Goal: Transaction & Acquisition: Register for event/course

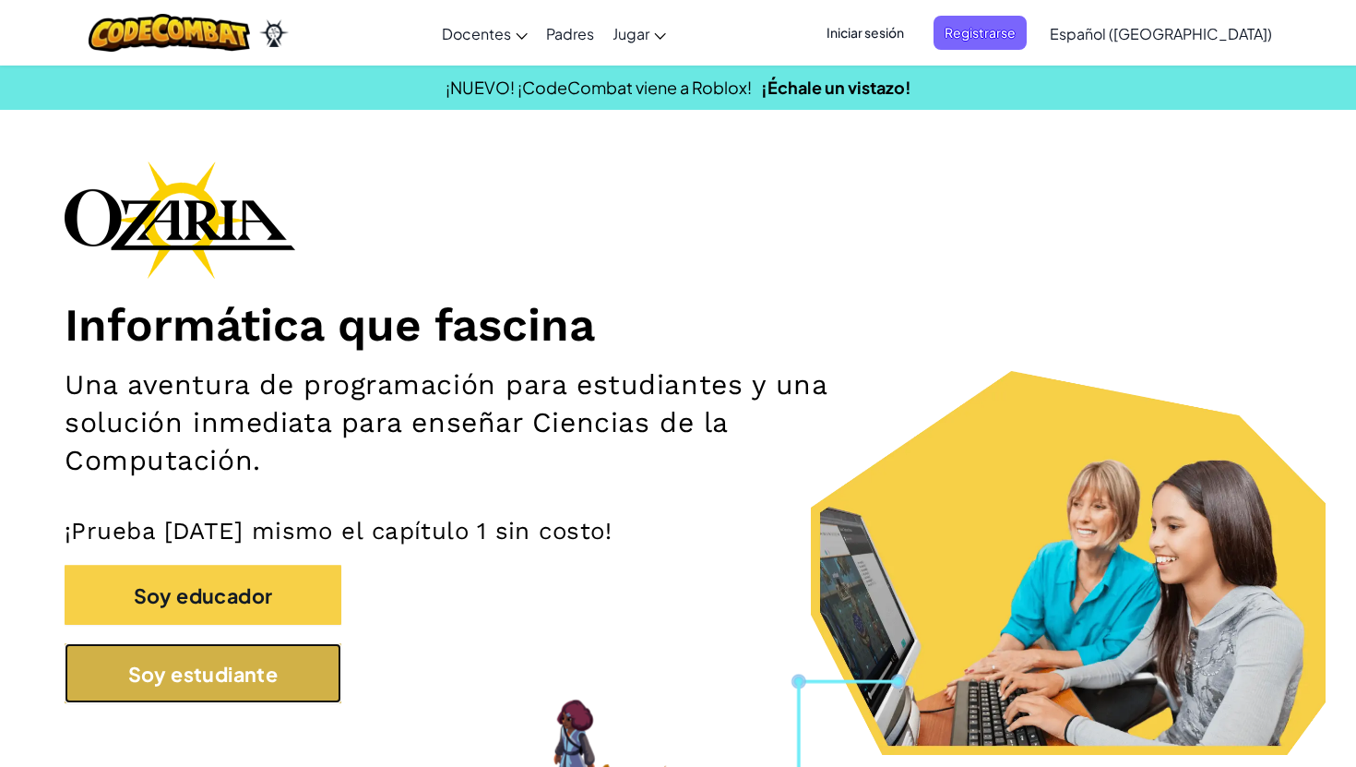
click at [249, 677] on font "Soy estudiante" at bounding box center [203, 673] width 150 height 25
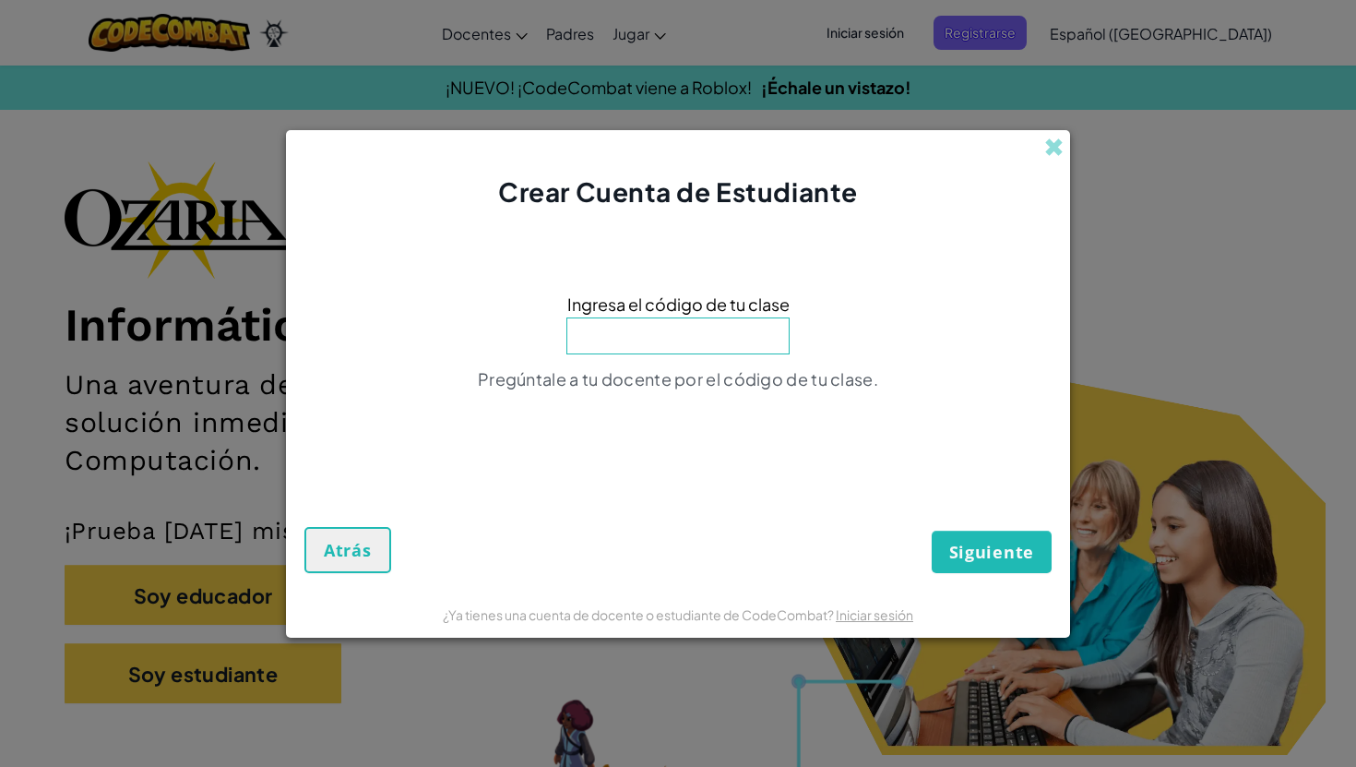
click at [703, 353] on div "Ingresa el código de tu clase Pregúntale a tu docente por el código de tu clase." at bounding box center [677, 347] width 747 height 236
click at [704, 350] on input at bounding box center [677, 335] width 223 height 37
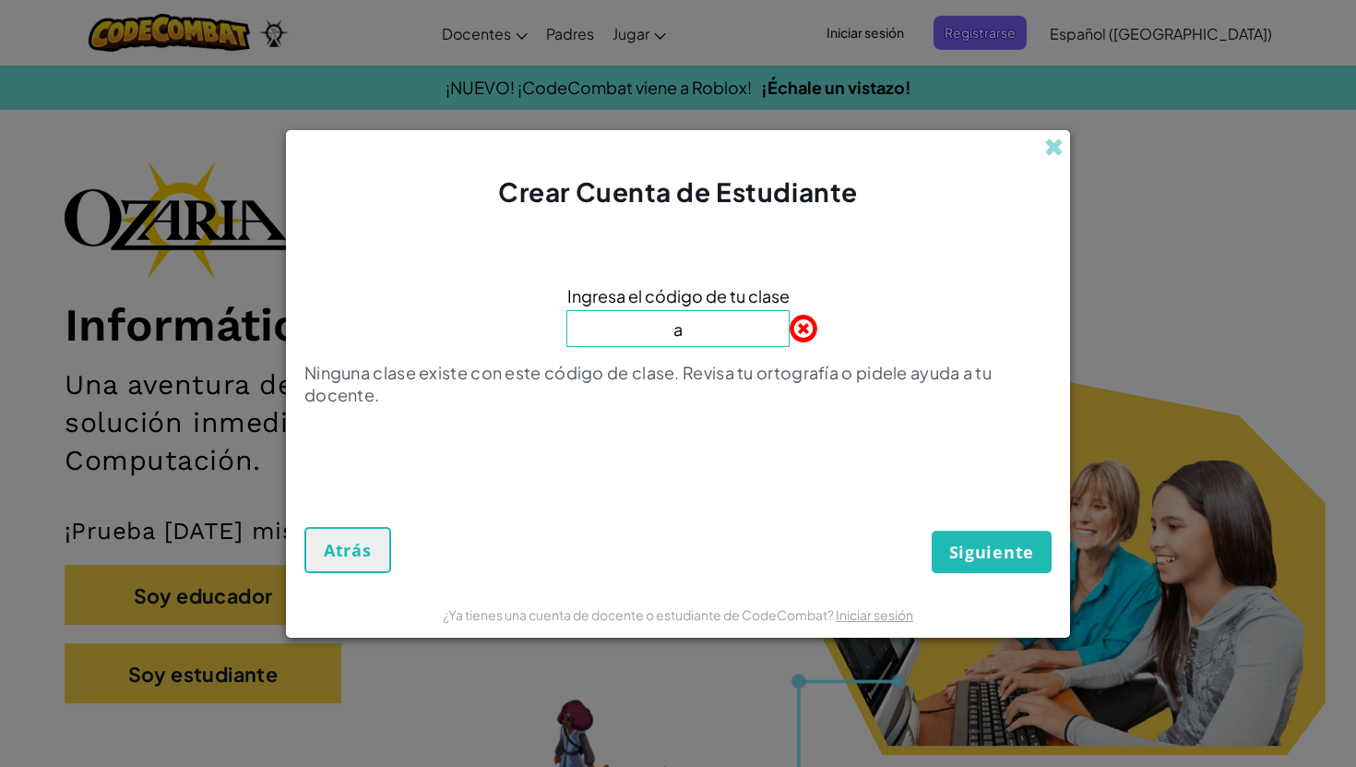
type input "ArmMeanRing"
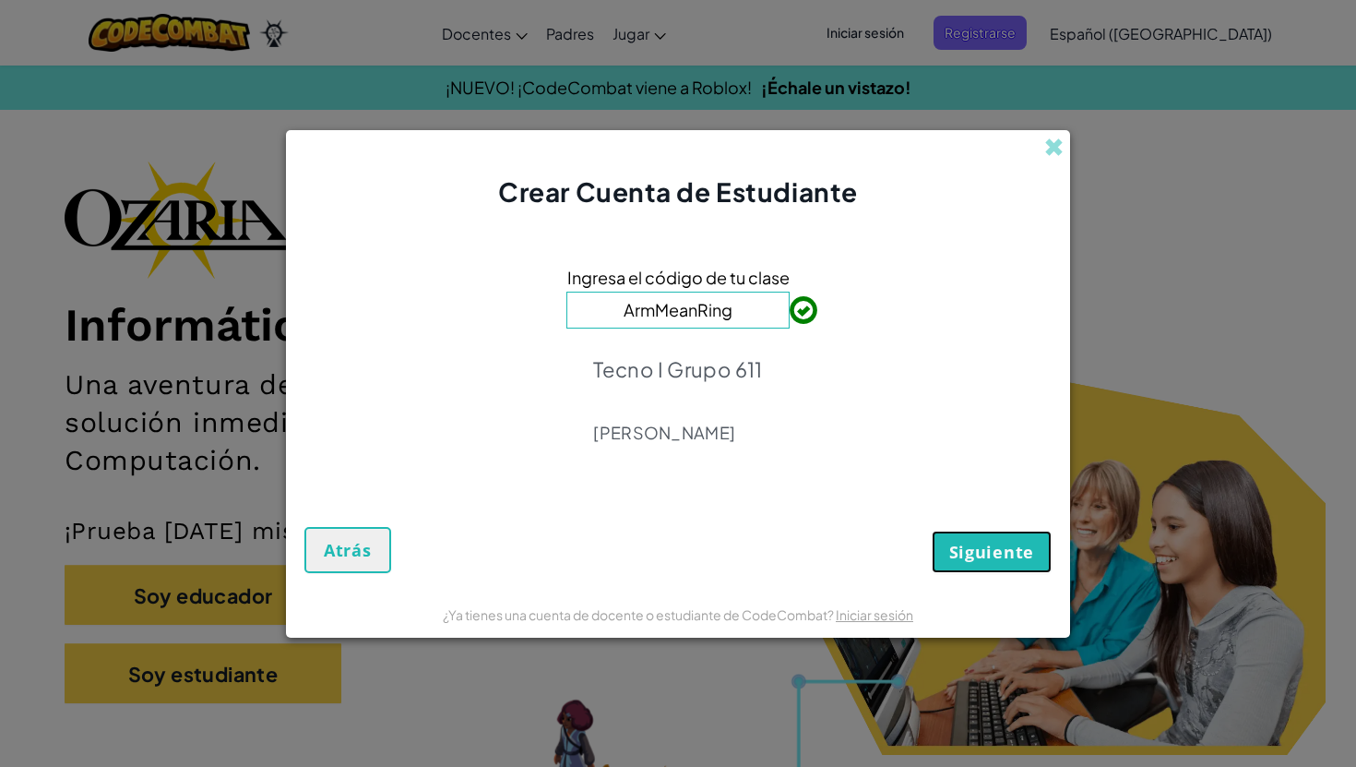
click at [989, 554] on font "Siguiente" at bounding box center [991, 552] width 85 height 22
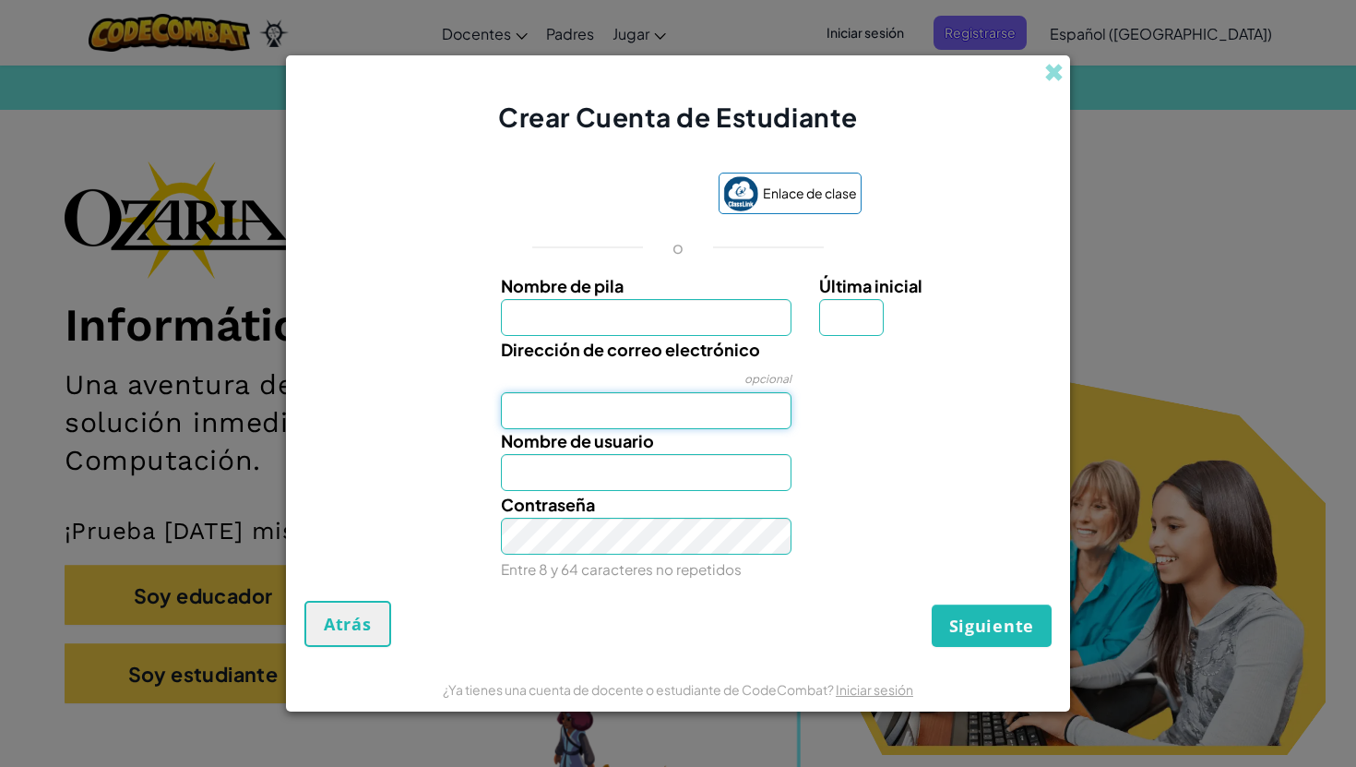
click at [704, 419] on input "Dirección de correo electrónico" at bounding box center [646, 410] width 291 height 37
type input "[EMAIL_ADDRESS][DOMAIN_NAME]"
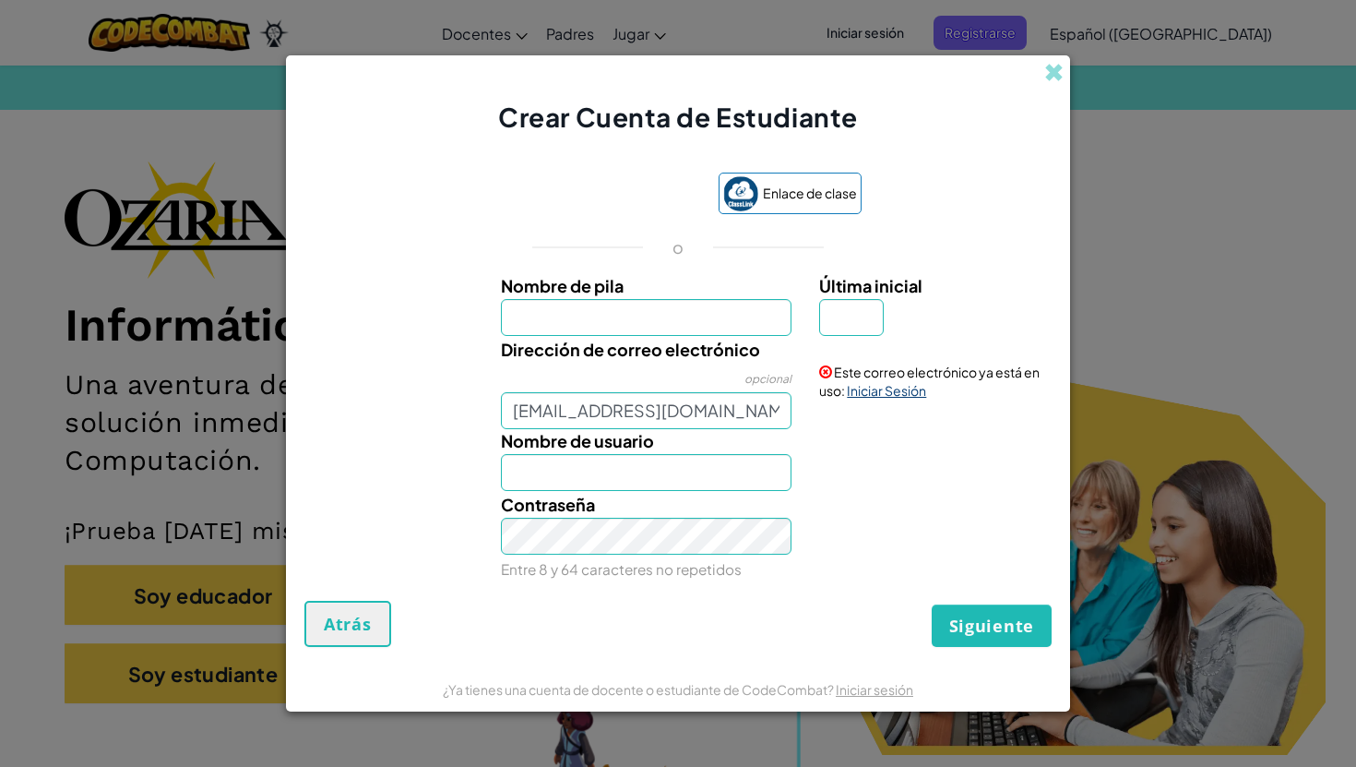
click at [898, 397] on font "Iniciar Sesión" at bounding box center [886, 390] width 79 height 17
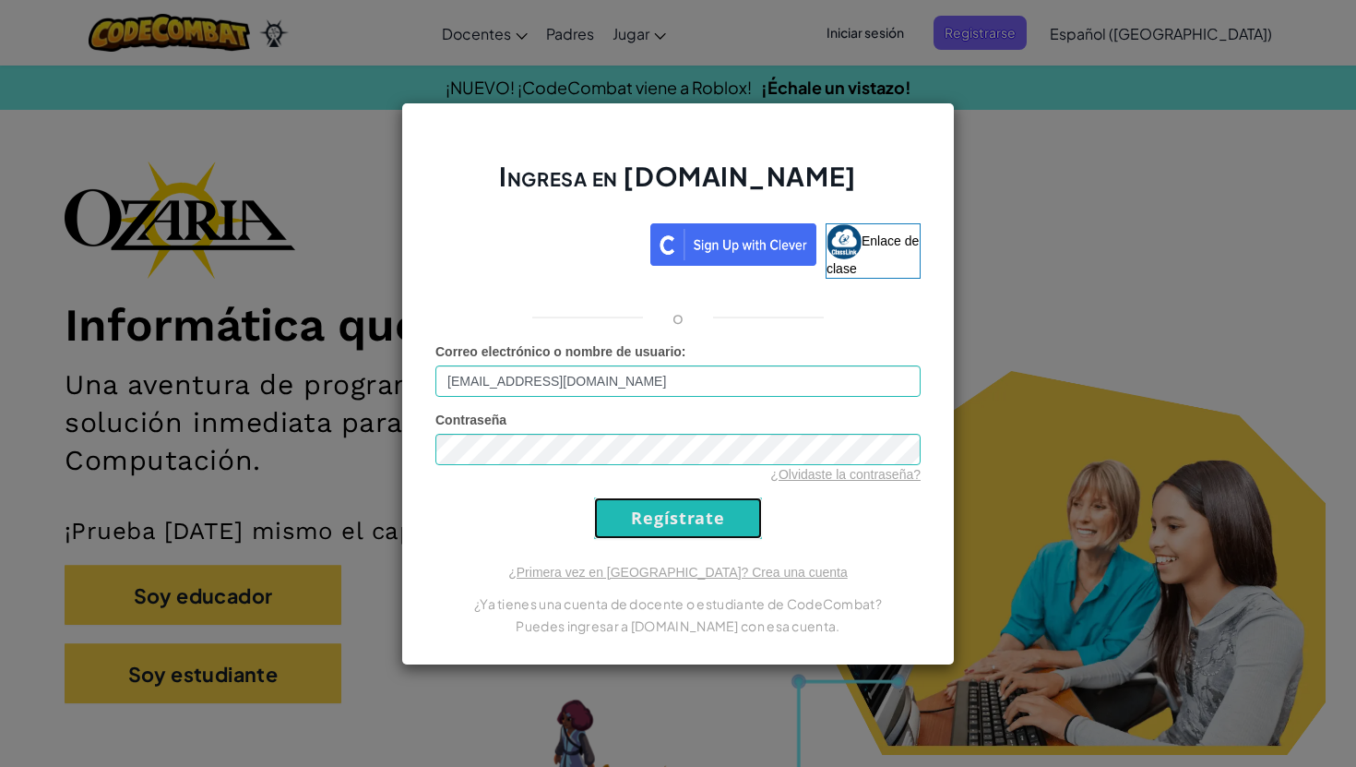
click at [708, 505] on input "Regístrate" at bounding box center [678, 518] width 168 height 42
